Goal: Find specific page/section: Find specific page/section

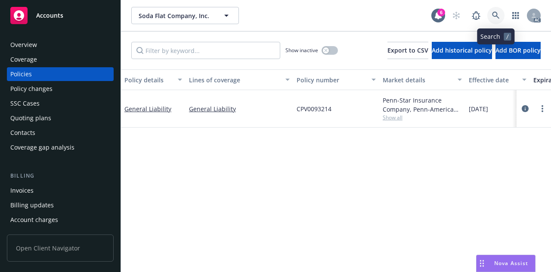
click at [494, 12] on icon at bounding box center [496, 16] width 8 height 8
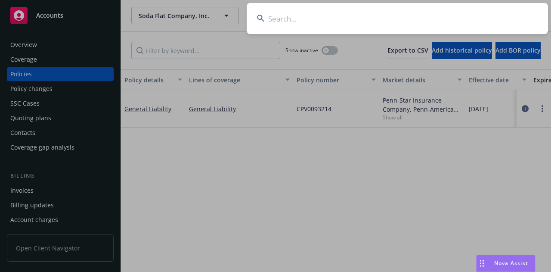
click at [338, 21] on input at bounding box center [397, 18] width 301 height 31
type input "219a0199-2b3c-4ca8-98e2-57cde23cb0fd"
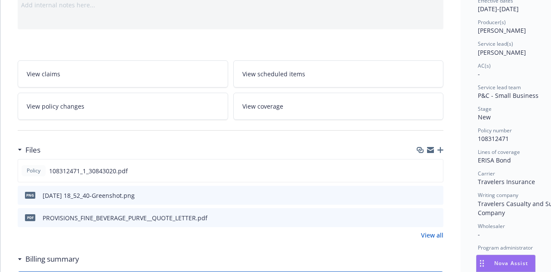
scroll to position [86, 0]
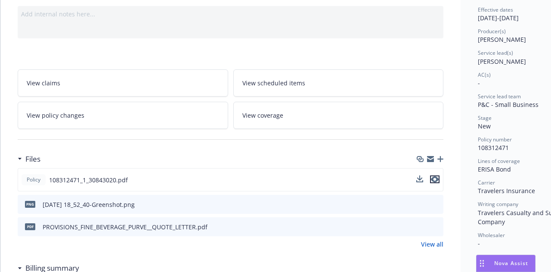
drag, startPoint x: 434, startPoint y: 181, endPoint x: 410, endPoint y: 187, distance: 24.9
click at [434, 181] on icon "preview file" at bounding box center [435, 179] width 8 height 6
